Goal: Task Accomplishment & Management: Manage account settings

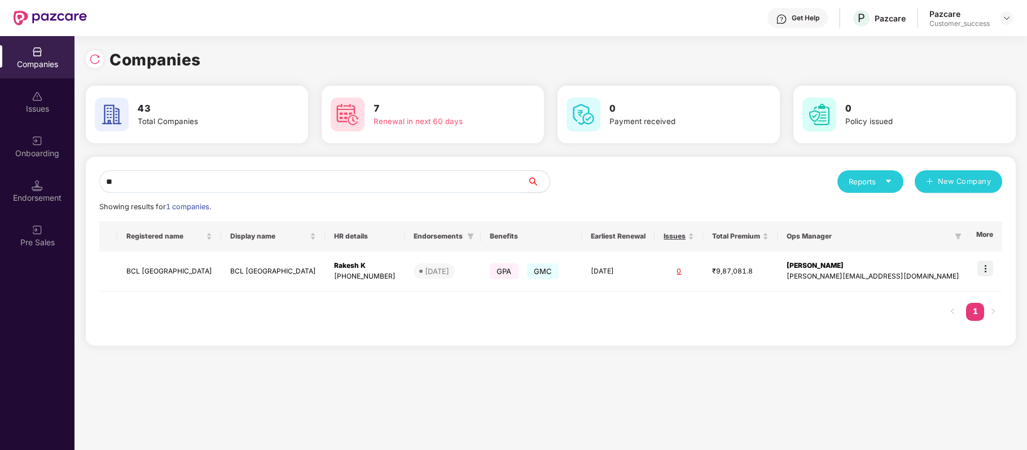
type input "*"
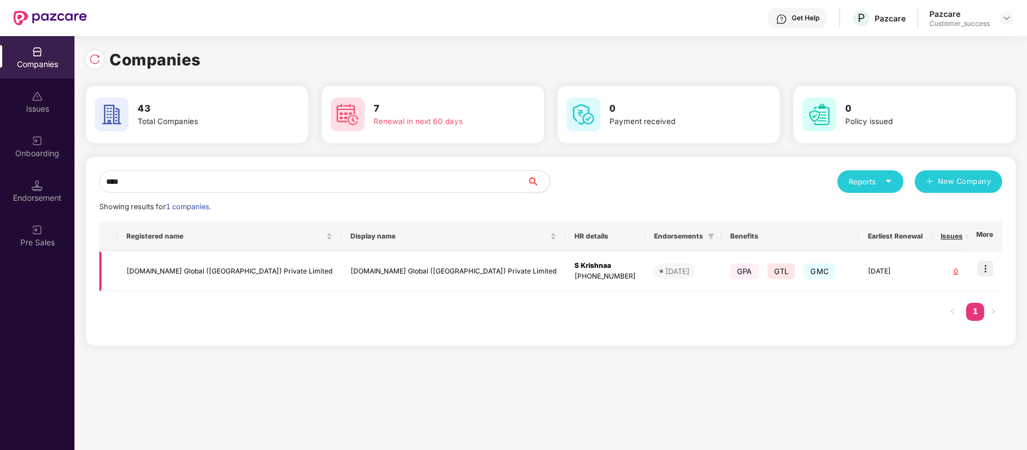
type input "****"
click at [986, 270] on img at bounding box center [985, 269] width 16 height 16
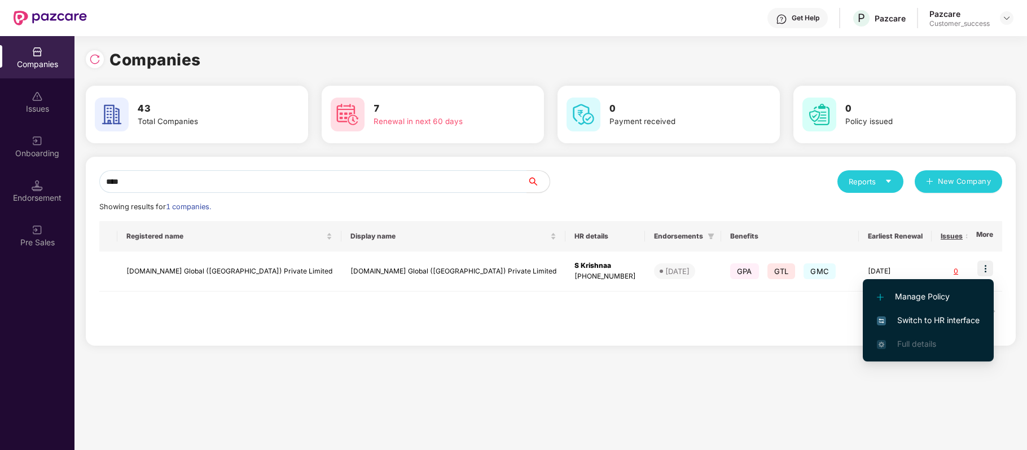
click at [962, 321] on span "Switch to HR interface" at bounding box center [928, 320] width 103 height 12
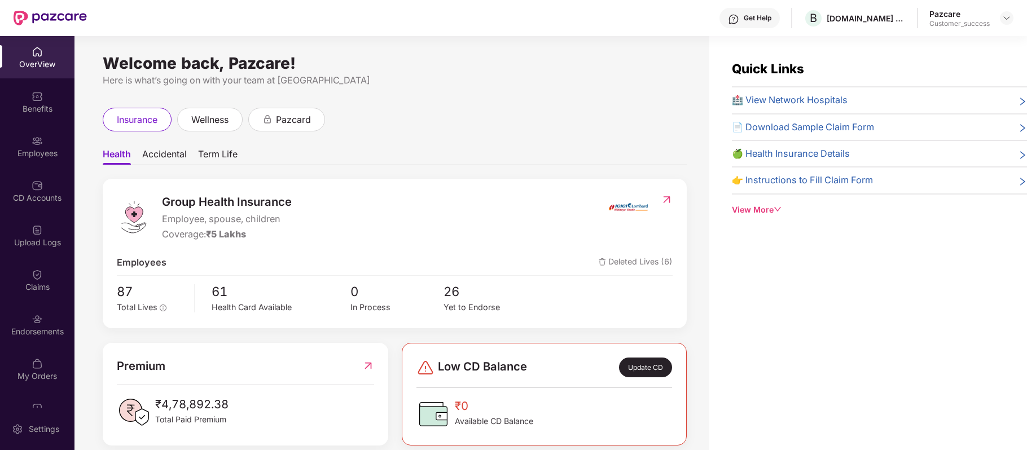
click at [39, 151] on div "Employees" at bounding box center [37, 153] width 74 height 11
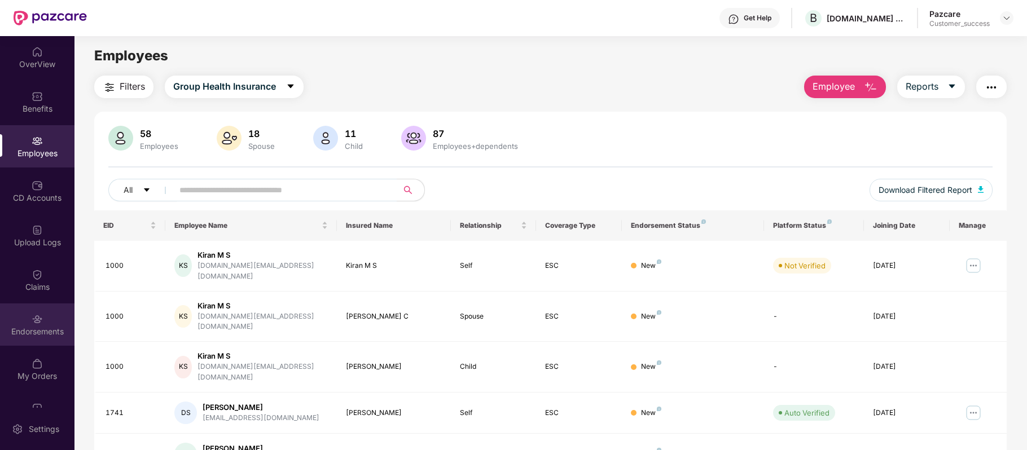
click at [43, 325] on div "Endorsements" at bounding box center [37, 325] width 74 height 42
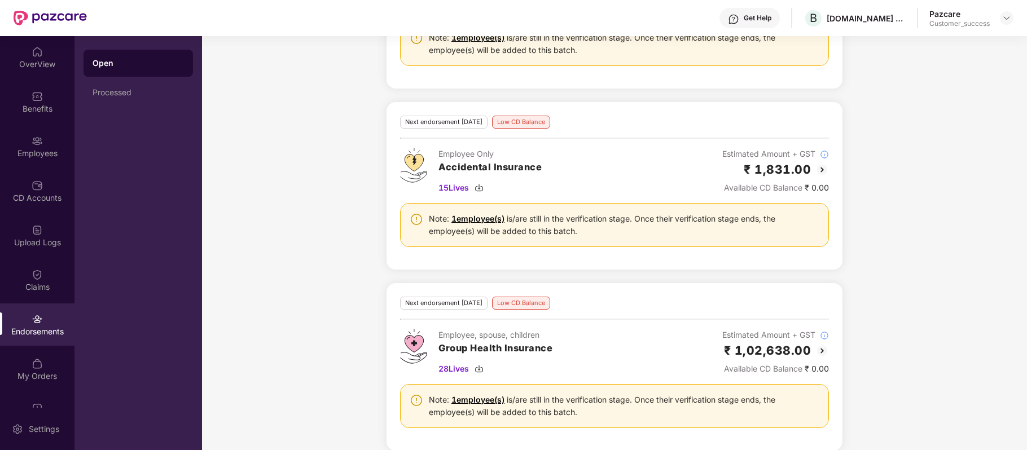
scroll to position [292, 0]
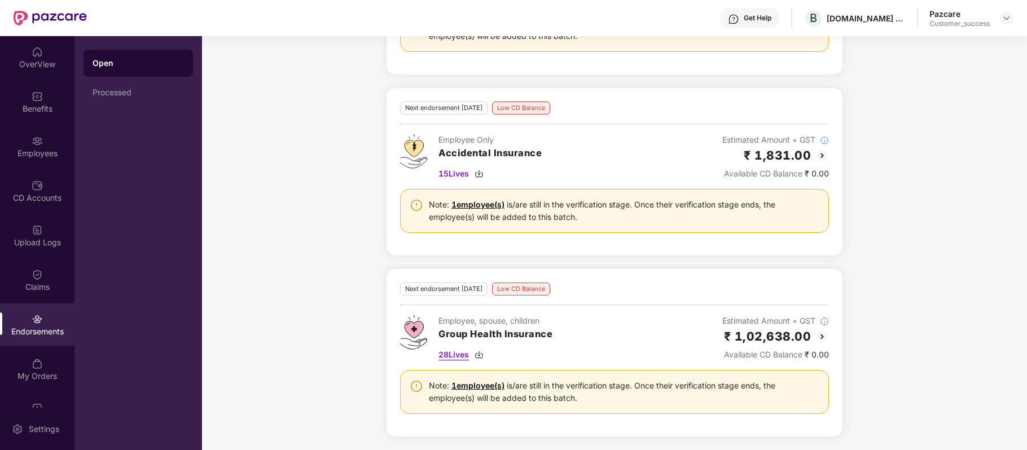
click at [459, 353] on span "28 Lives" at bounding box center [453, 355] width 30 height 12
click at [41, 147] on div "Employees" at bounding box center [37, 146] width 74 height 42
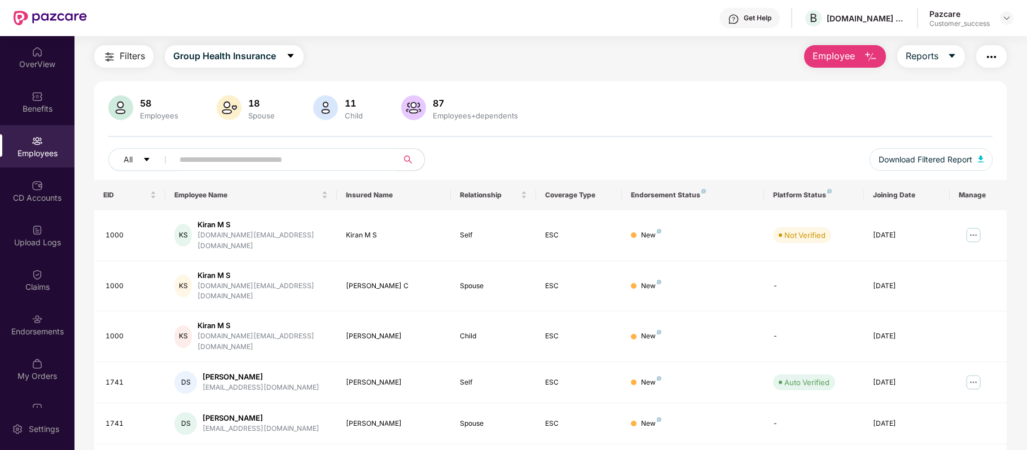
scroll to position [30, 0]
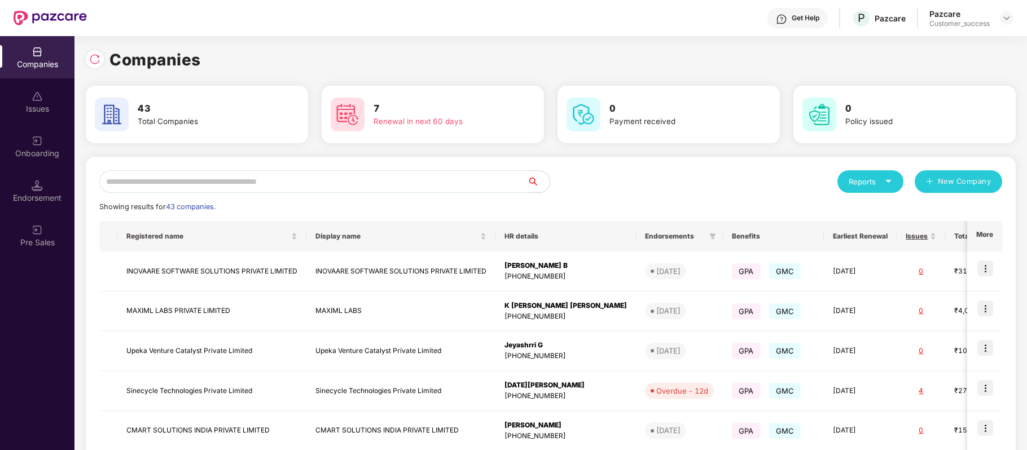
click at [215, 170] on input "text" at bounding box center [313, 181] width 428 height 23
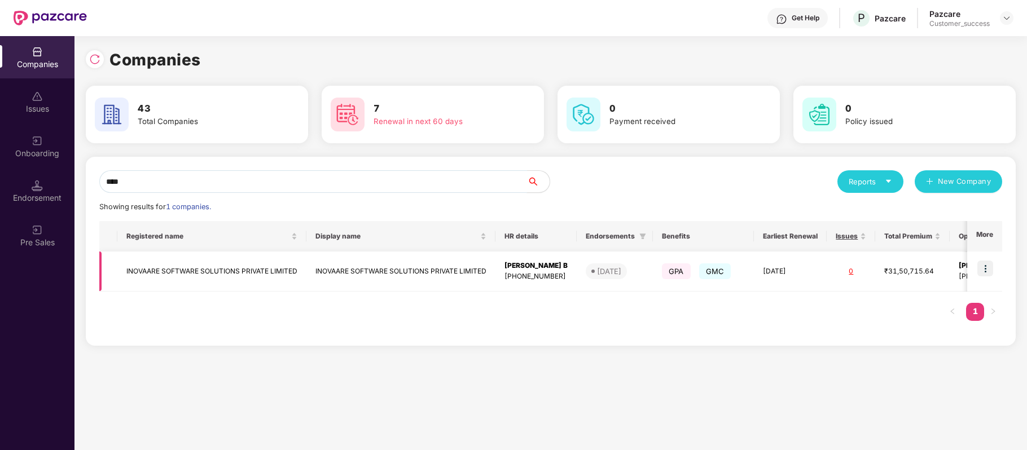
type input "****"
click at [993, 270] on img at bounding box center [985, 269] width 16 height 16
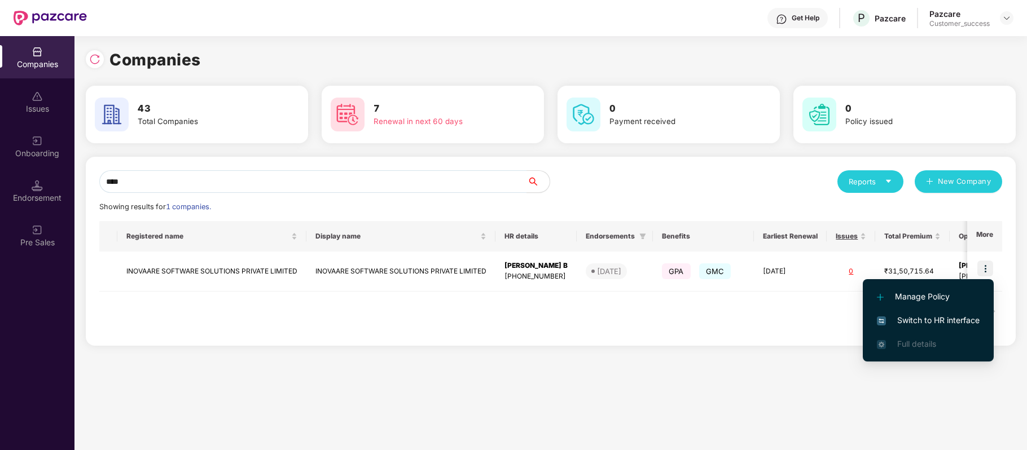
click at [966, 316] on span "Switch to HR interface" at bounding box center [928, 320] width 103 height 12
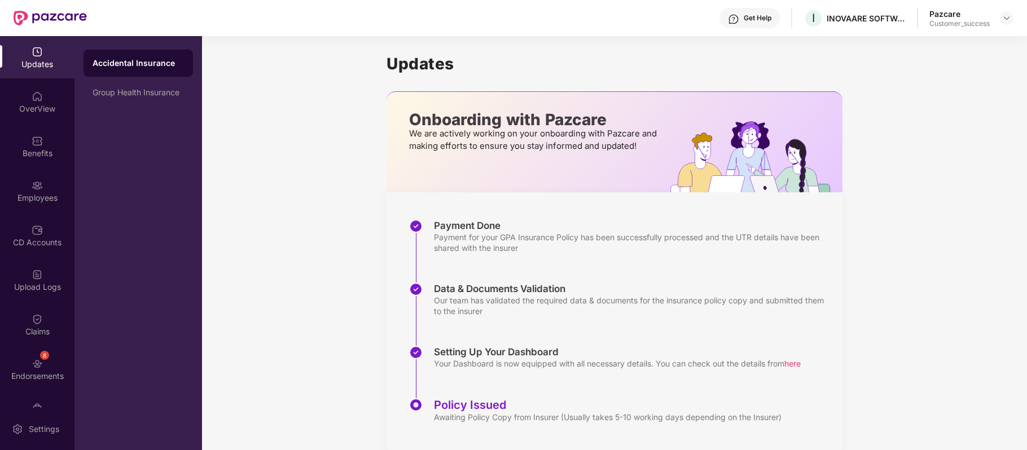
click at [38, 146] on div "Benefits" at bounding box center [37, 146] width 74 height 42
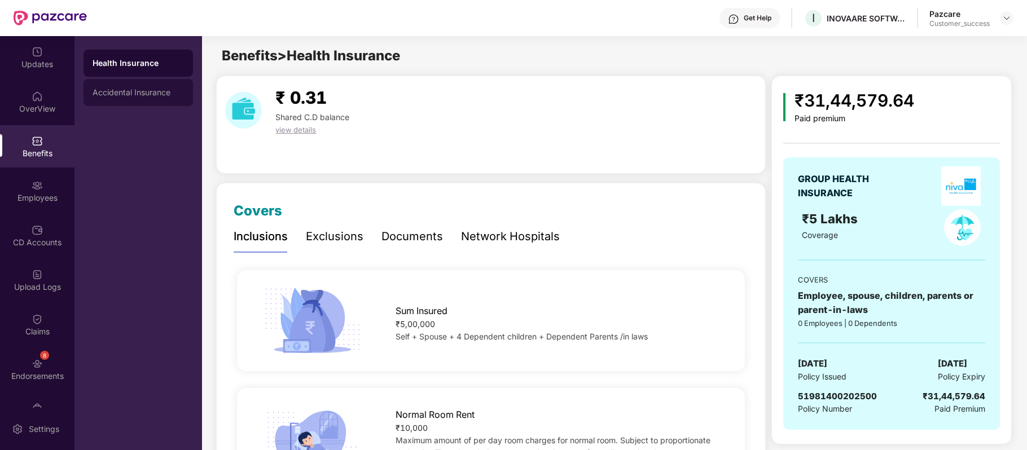
click at [121, 94] on div "Accidental Insurance" at bounding box center [138, 92] width 91 height 9
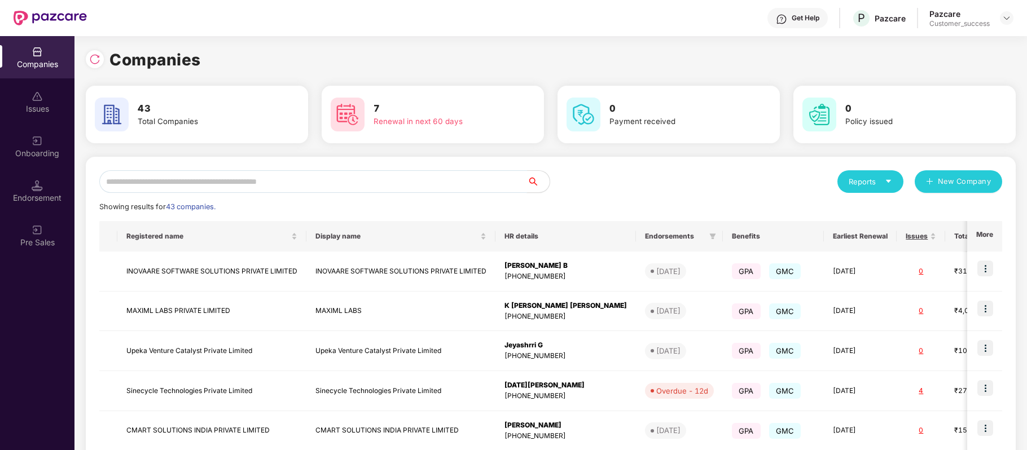
click at [253, 182] on input "text" at bounding box center [313, 181] width 428 height 23
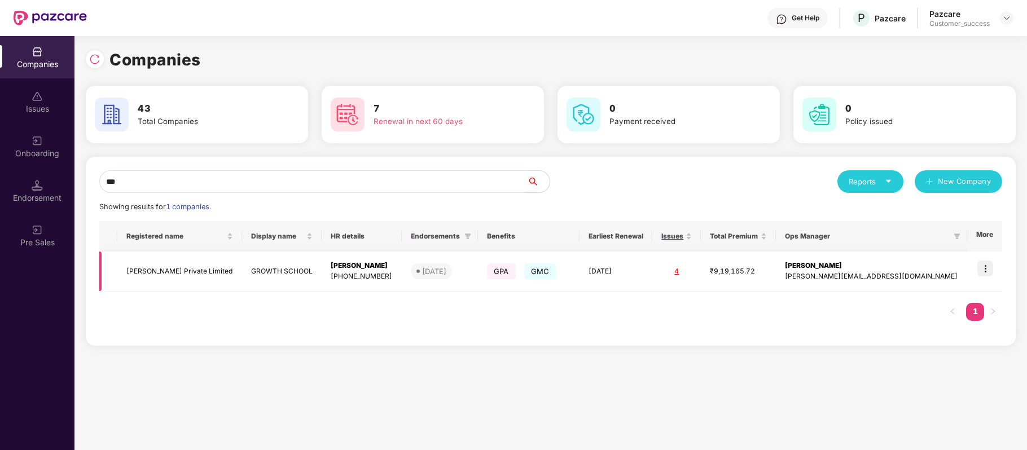
type input "***"
click at [986, 271] on img at bounding box center [985, 269] width 16 height 16
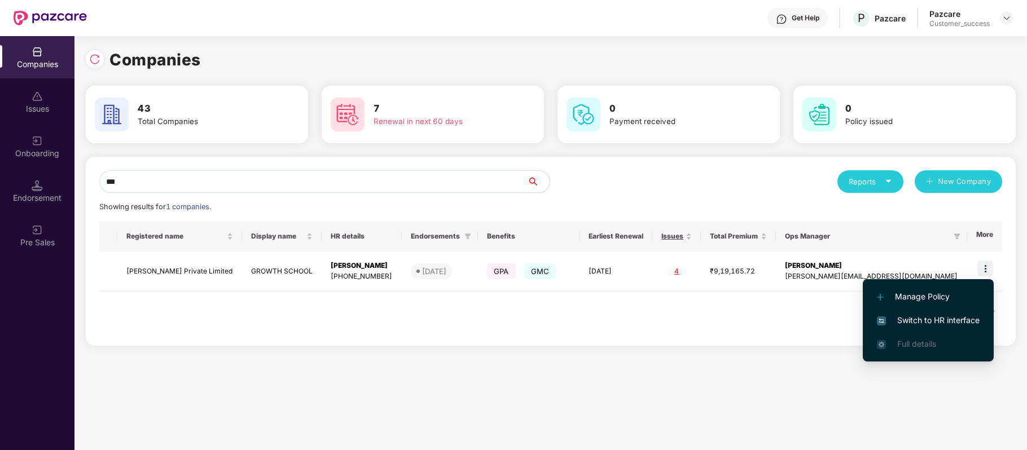
click at [942, 320] on span "Switch to HR interface" at bounding box center [928, 320] width 103 height 12
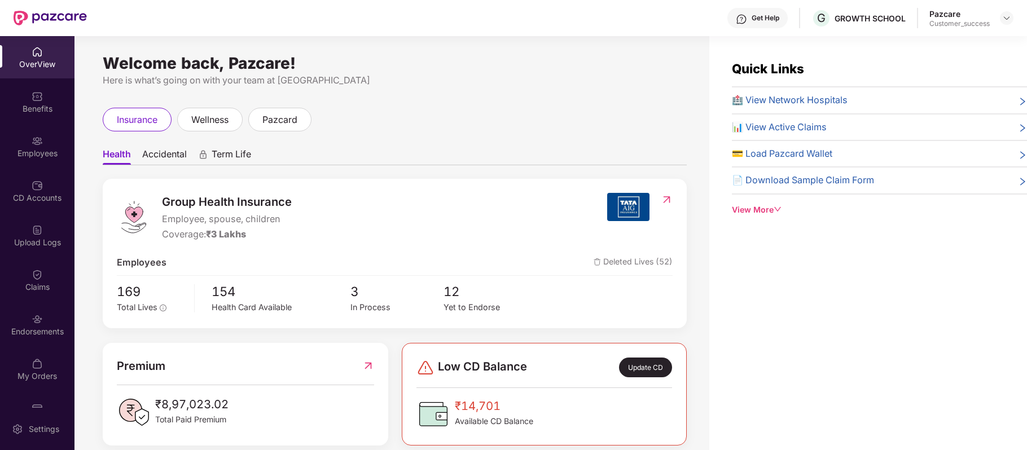
click at [39, 153] on div "Employees" at bounding box center [37, 153] width 74 height 11
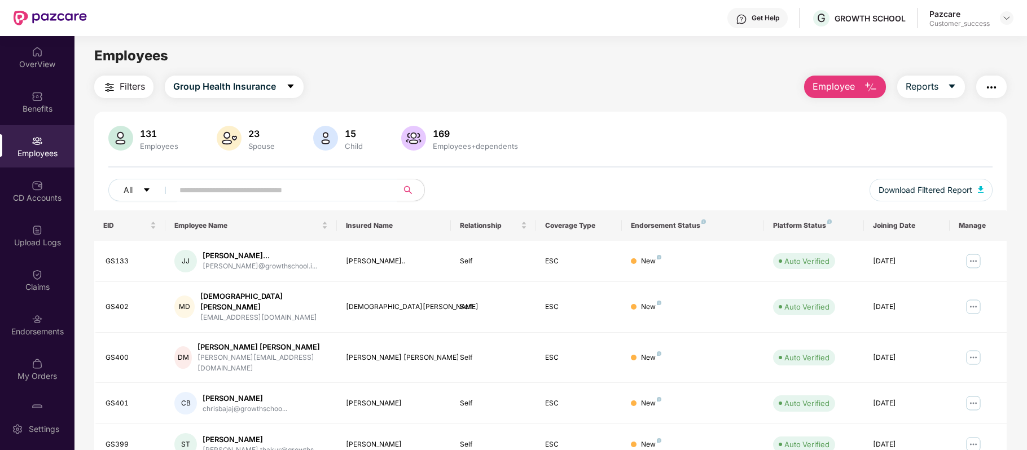
click at [224, 190] on input "text" at bounding box center [280, 190] width 203 height 17
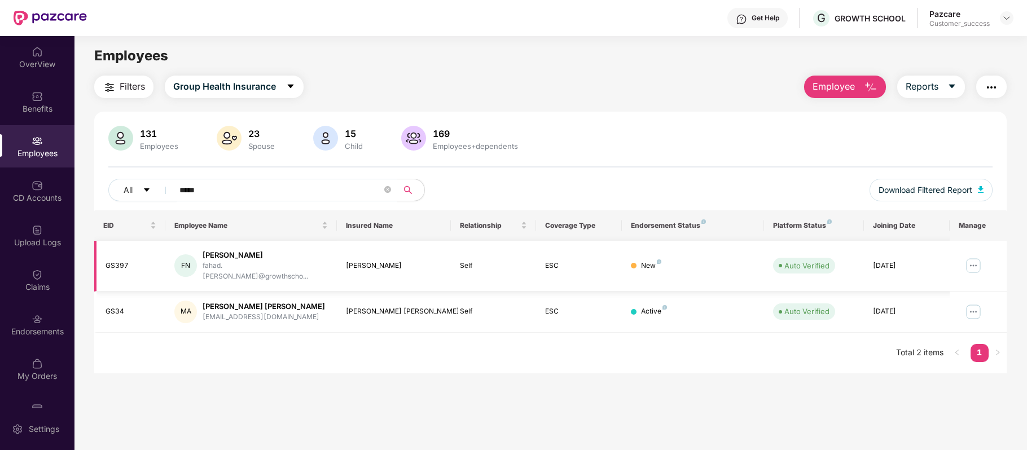
type input "*****"
click at [973, 262] on img at bounding box center [973, 266] width 18 height 18
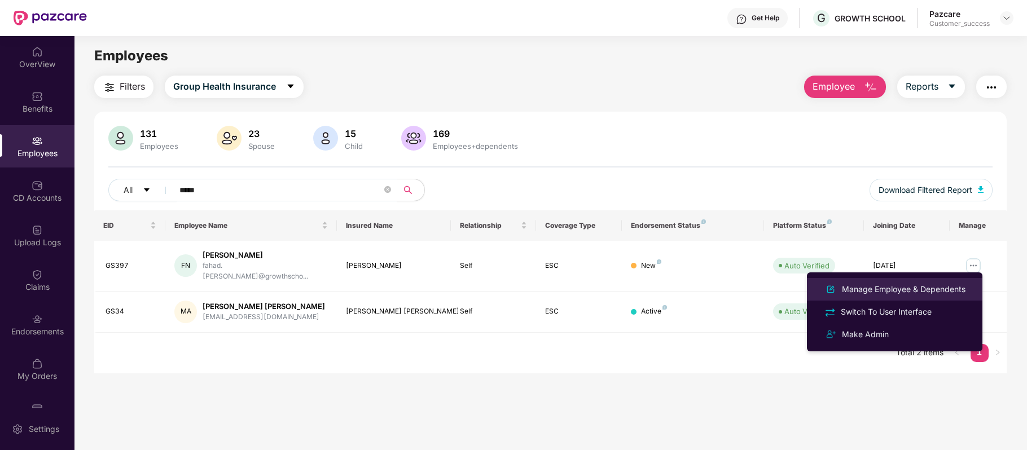
click at [903, 285] on div "Manage Employee & Dependents" at bounding box center [903, 289] width 128 height 12
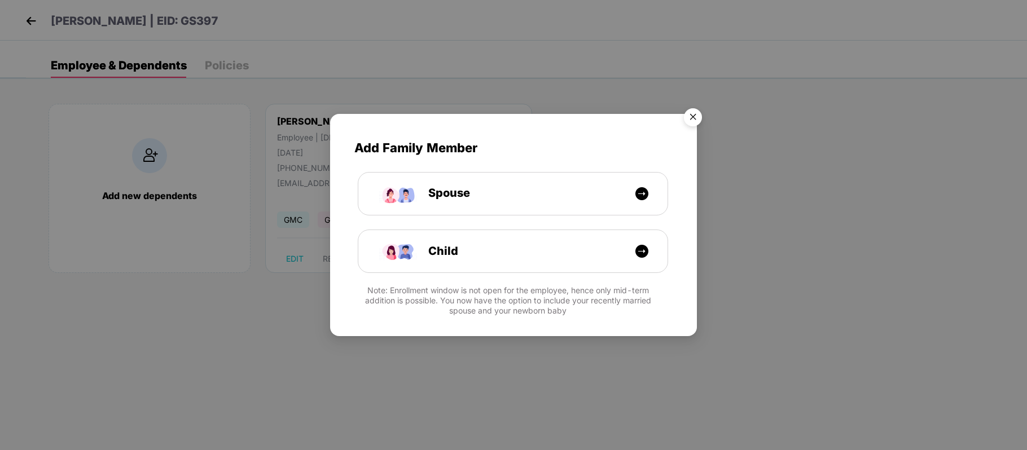
click at [689, 109] on img "Close" at bounding box center [693, 119] width 32 height 32
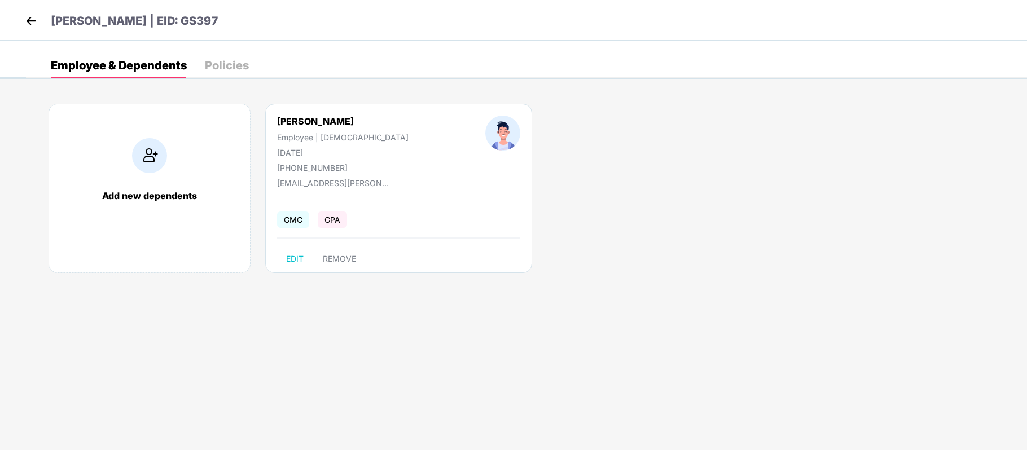
click at [240, 73] on div "Policies" at bounding box center [227, 65] width 44 height 25
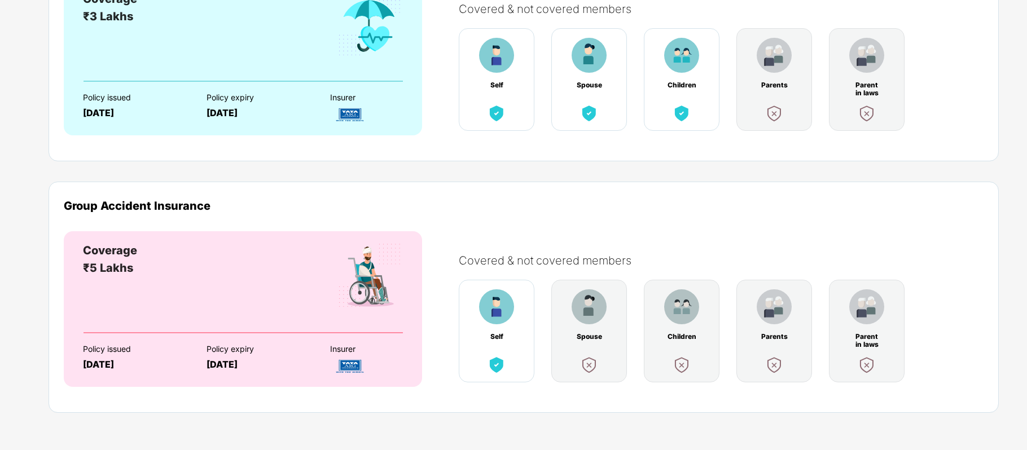
scroll to position [0, 0]
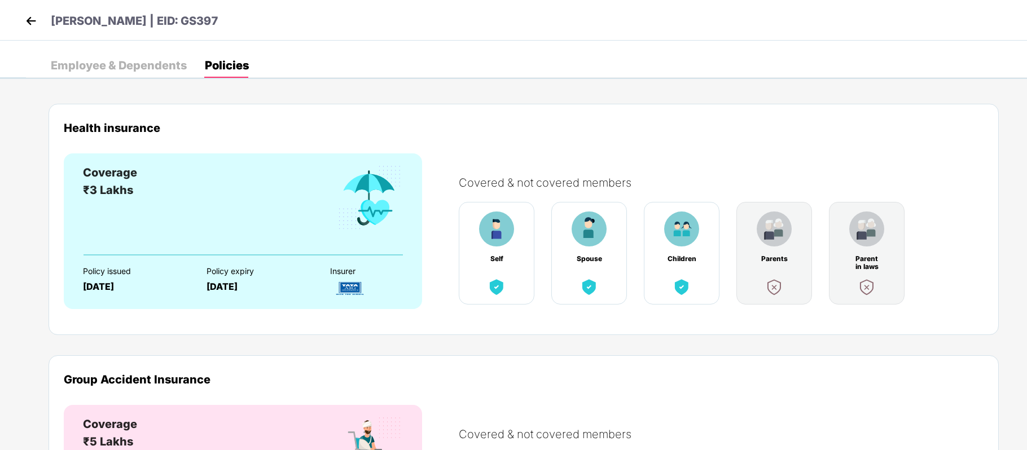
click at [173, 64] on div "Employee & Dependents" at bounding box center [119, 65] width 136 height 11
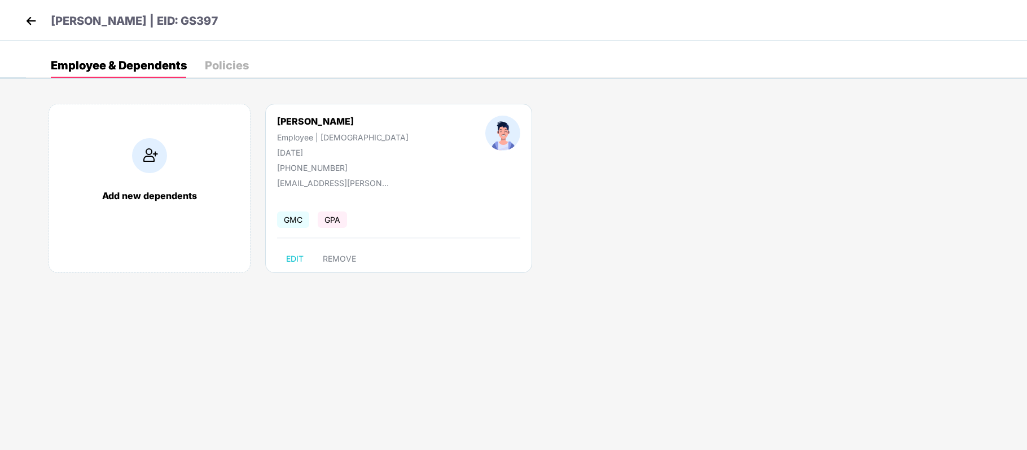
click at [30, 21] on img at bounding box center [31, 20] width 17 height 17
